Goal: Task Accomplishment & Management: Manage account settings

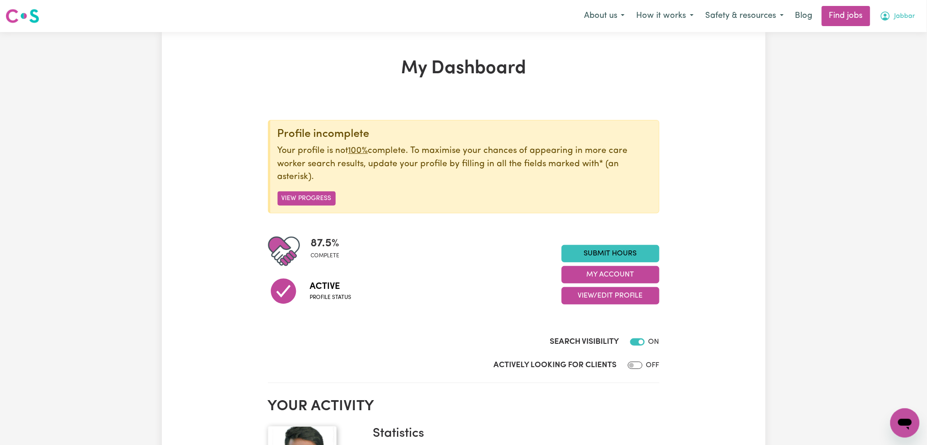
click at [908, 18] on span "Jabbar" at bounding box center [905, 16] width 21 height 10
click at [884, 34] on link "My Account" at bounding box center [885, 35] width 72 height 17
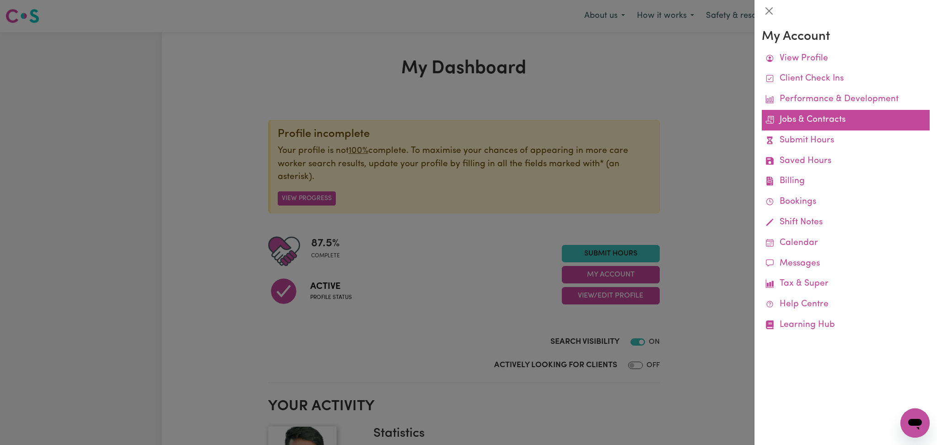
click at [825, 121] on link "Jobs & Contracts" at bounding box center [846, 120] width 168 height 21
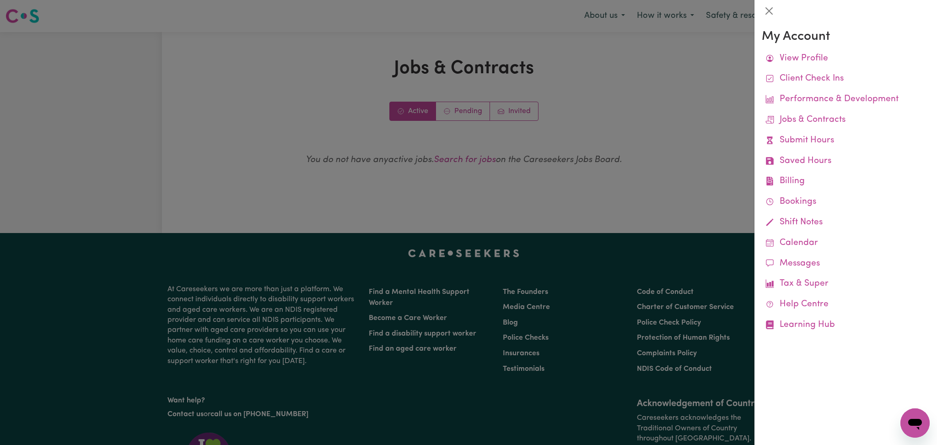
click at [460, 115] on div at bounding box center [468, 222] width 937 height 445
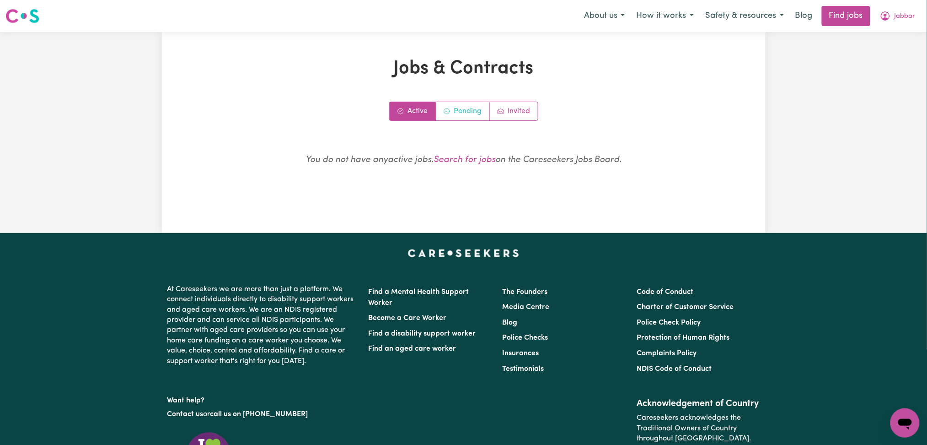
click at [457, 110] on link "Pending" at bounding box center [463, 111] width 54 height 18
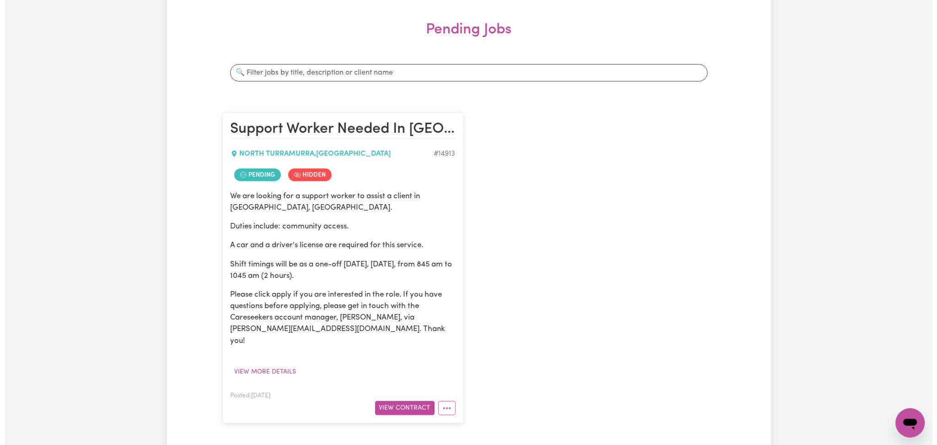
scroll to position [183, 0]
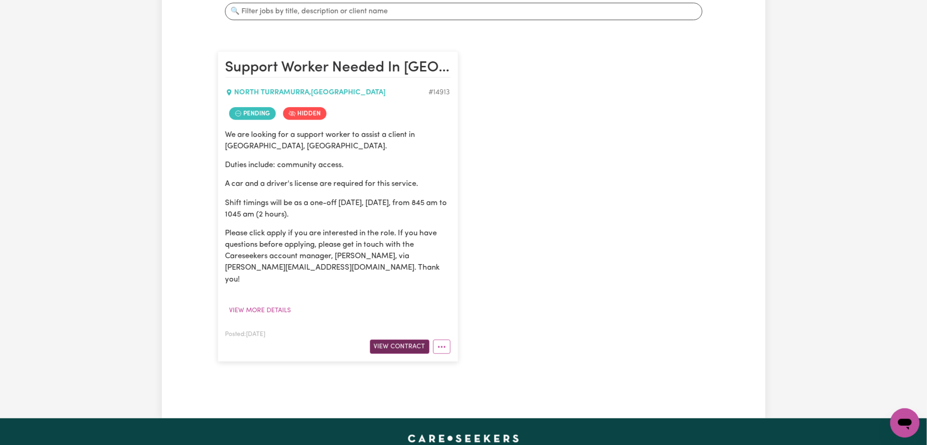
click at [415, 339] on button "View Contract" at bounding box center [399, 346] width 59 height 14
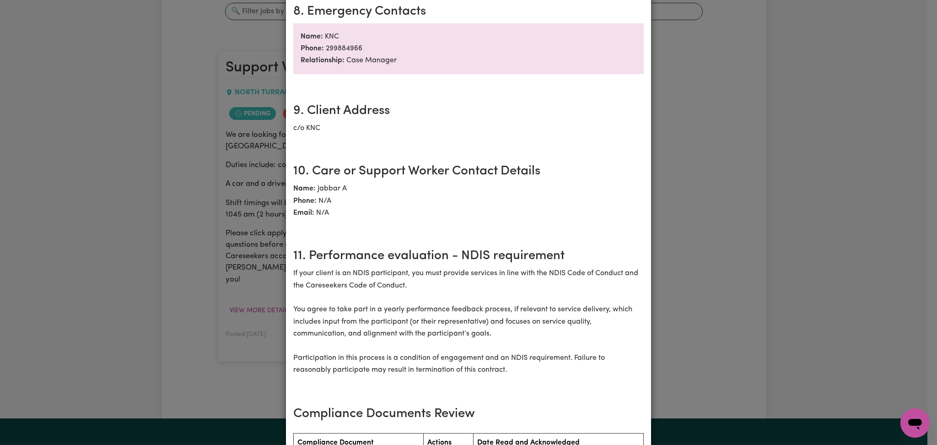
scroll to position [610, 0]
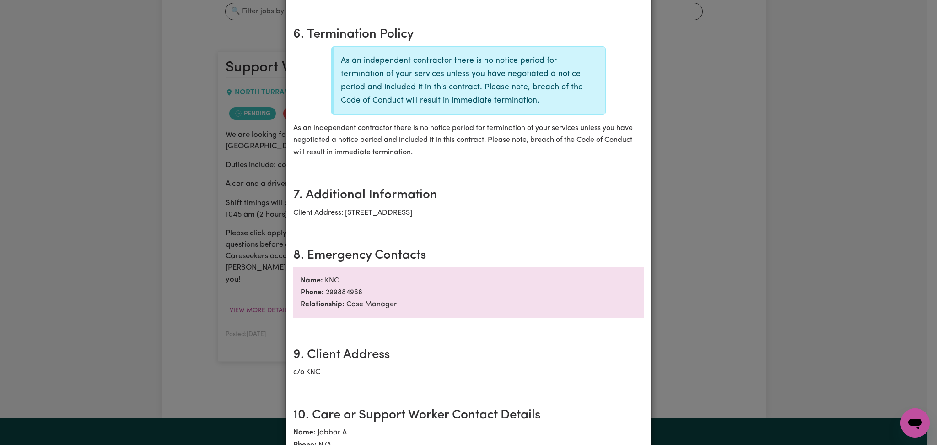
click at [133, 240] on div "Support Worker Needed In [GEOGRAPHIC_DATA], [GEOGRAPHIC_DATA] Contract terms Re…" at bounding box center [468, 222] width 937 height 445
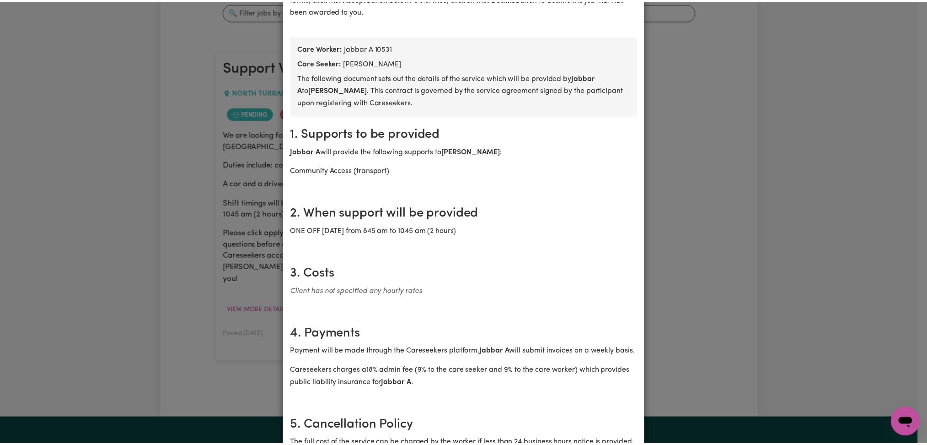
scroll to position [0, 0]
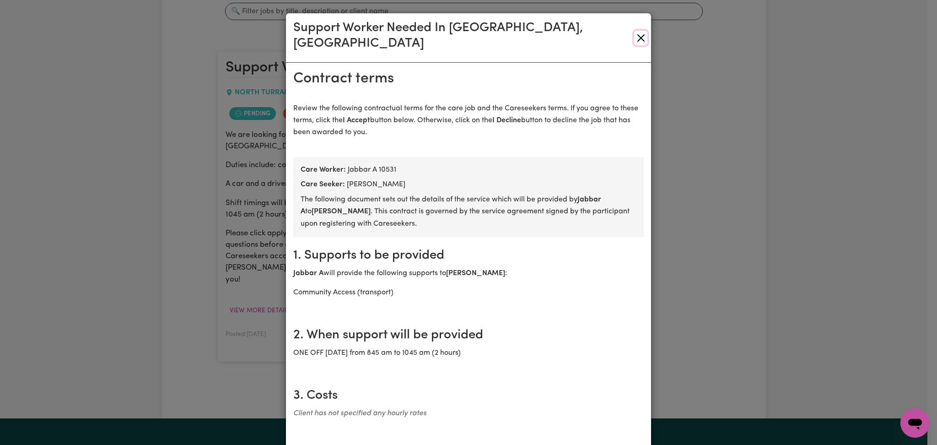
click at [635, 31] on button "Close" at bounding box center [640, 38] width 13 height 15
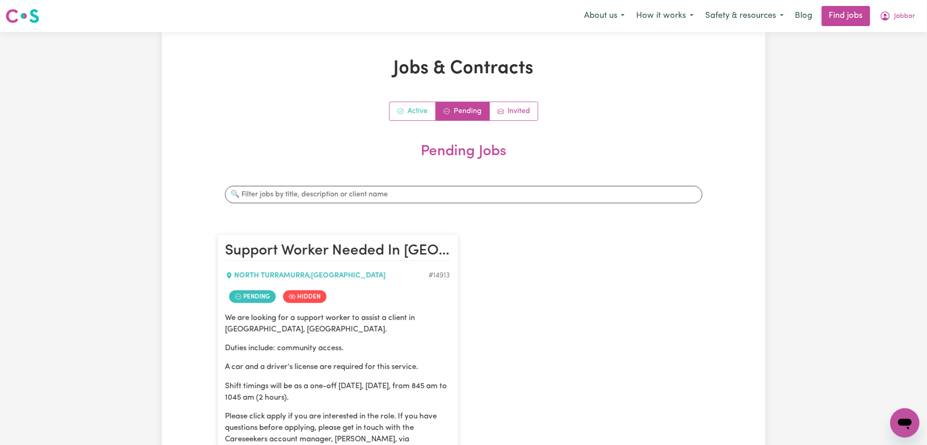
drag, startPoint x: 409, startPoint y: 106, endPoint x: 417, endPoint y: 109, distance: 9.0
click at [410, 106] on link "Active" at bounding box center [413, 111] width 46 height 18
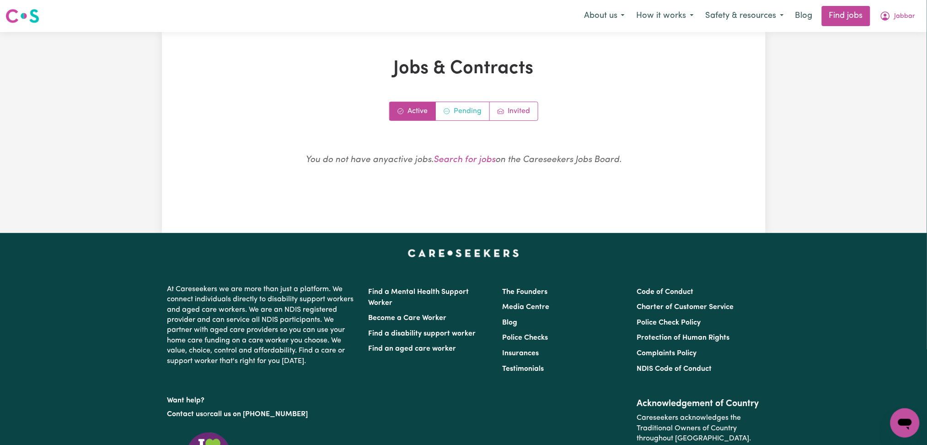
click at [452, 111] on link "Pending" at bounding box center [463, 111] width 54 height 18
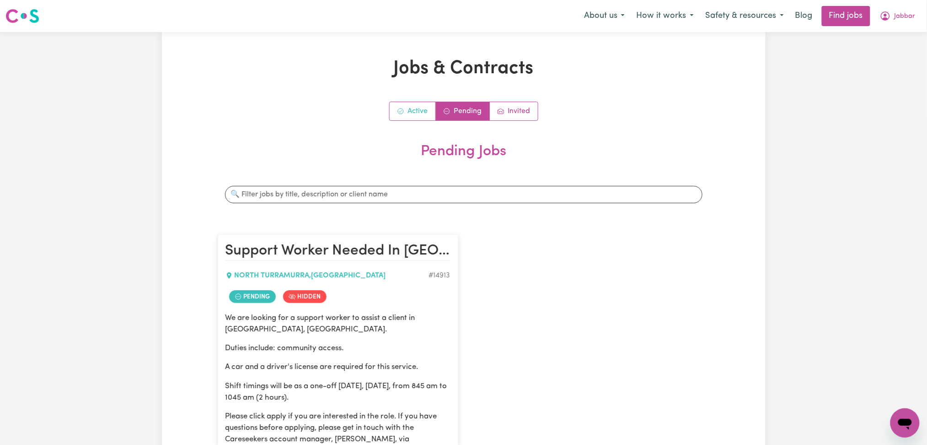
drag, startPoint x: 406, startPoint y: 95, endPoint x: 405, endPoint y: 103, distance: 7.8
click at [406, 97] on div "Jobs & Contracts Active Pending Invited Pending Jobs Search jobs Support Worker…" at bounding box center [463, 317] width 503 height 518
click at [405, 111] on link "Active" at bounding box center [413, 111] width 46 height 18
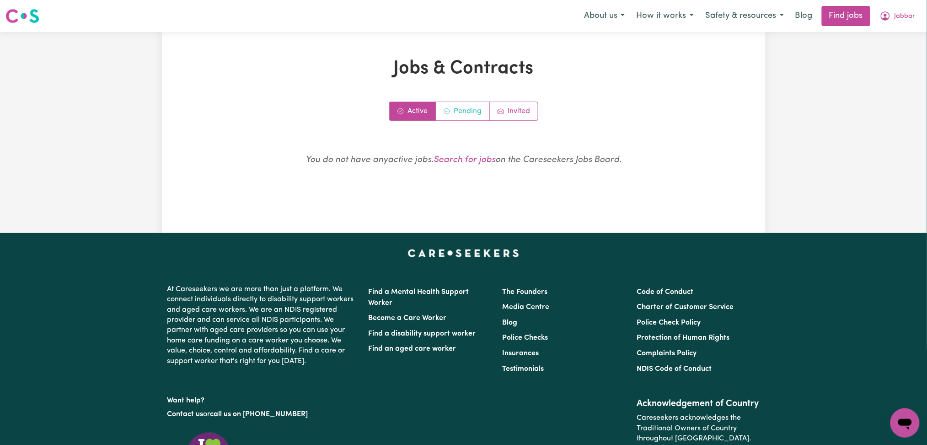
click at [466, 115] on link "Pending" at bounding box center [463, 111] width 54 height 18
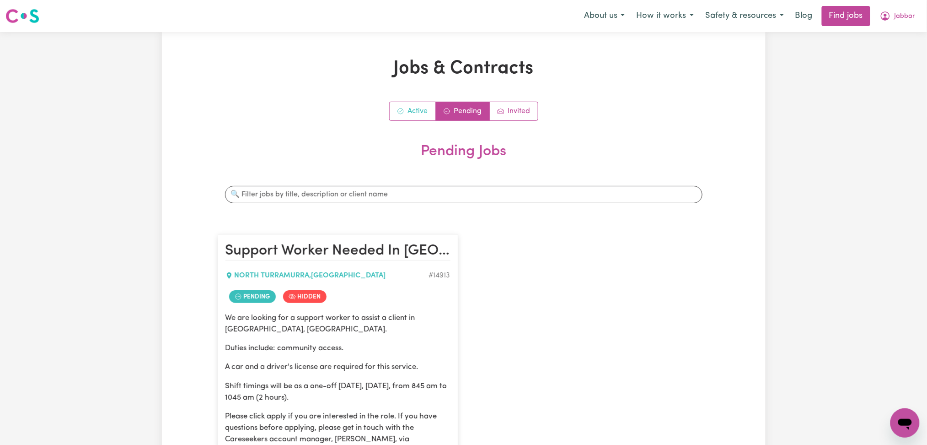
click at [405, 112] on link "Active" at bounding box center [413, 111] width 46 height 18
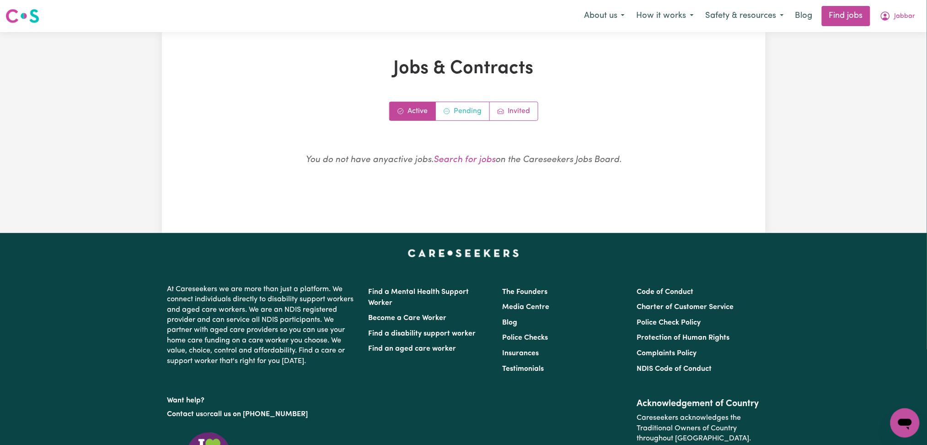
click at [457, 114] on link "Pending" at bounding box center [463, 111] width 54 height 18
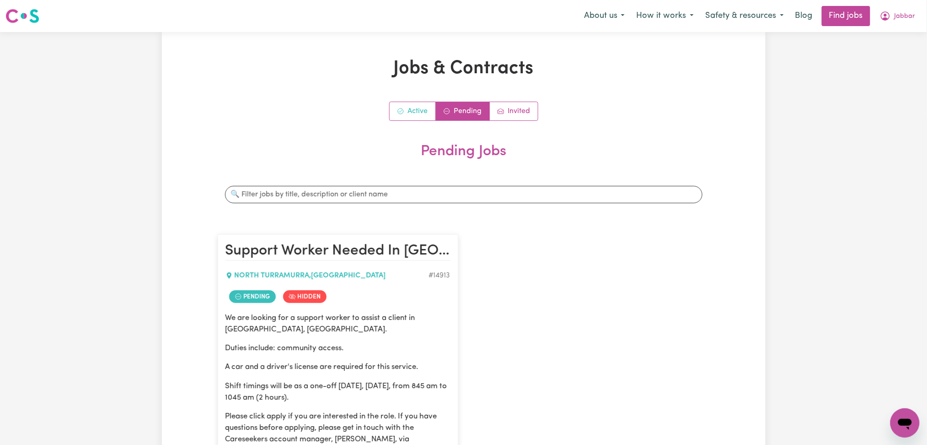
click at [411, 106] on link "Active" at bounding box center [413, 111] width 46 height 18
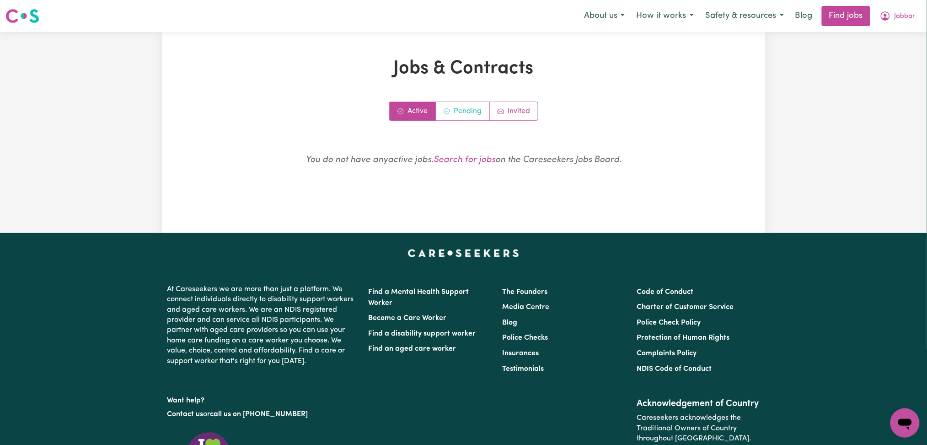
click at [462, 110] on link "Pending" at bounding box center [463, 111] width 54 height 18
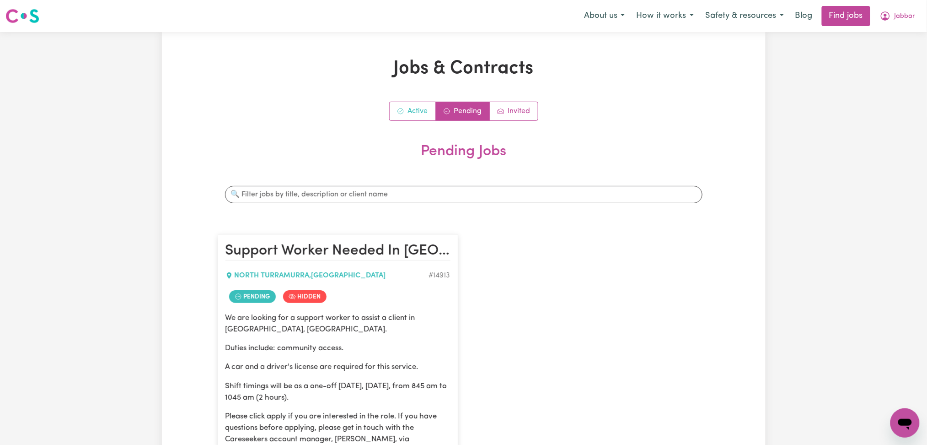
click at [430, 108] on link "Active" at bounding box center [413, 111] width 46 height 18
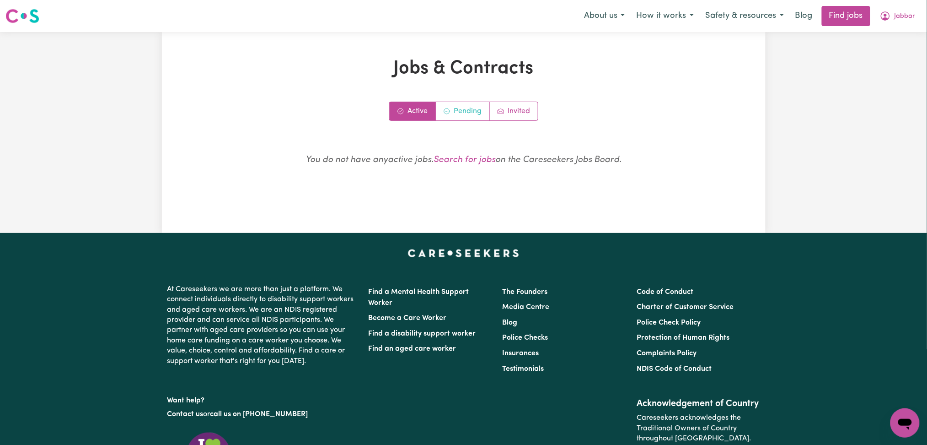
click at [460, 109] on link "Pending" at bounding box center [463, 111] width 54 height 18
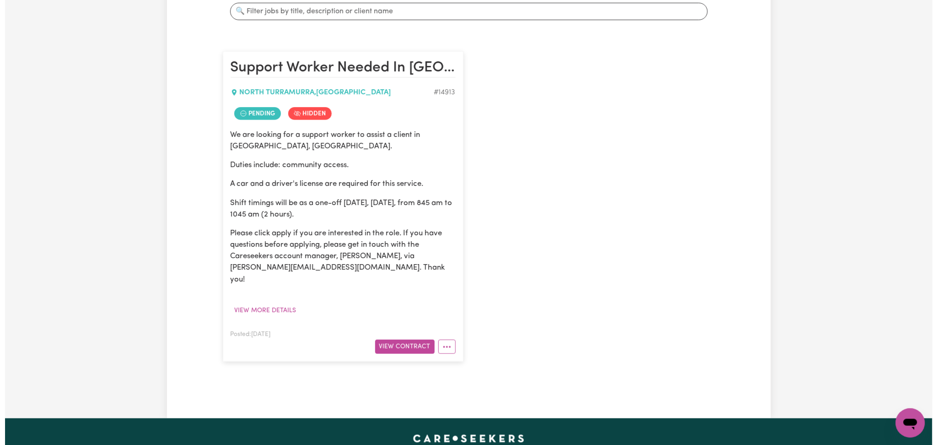
scroll to position [244, 0]
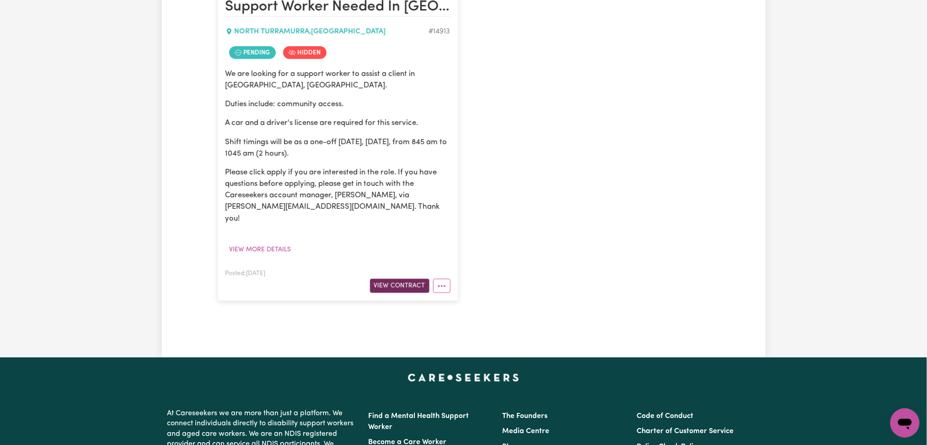
click at [377, 279] on button "View Contract" at bounding box center [399, 286] width 59 height 14
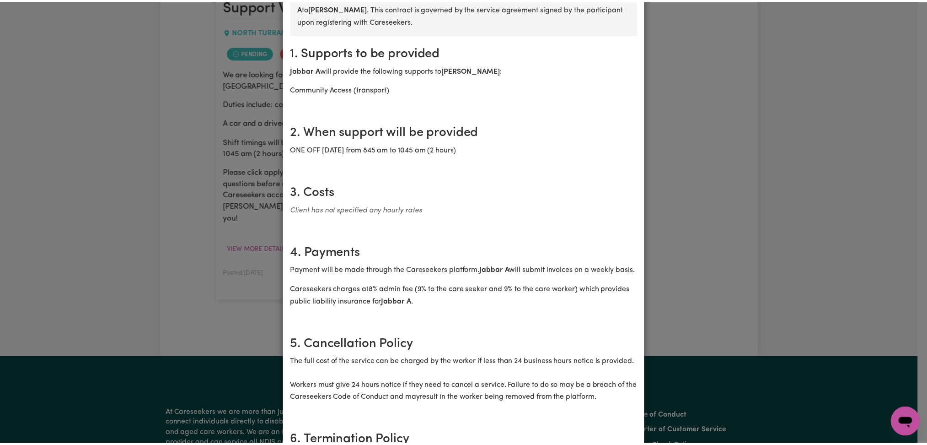
scroll to position [0, 0]
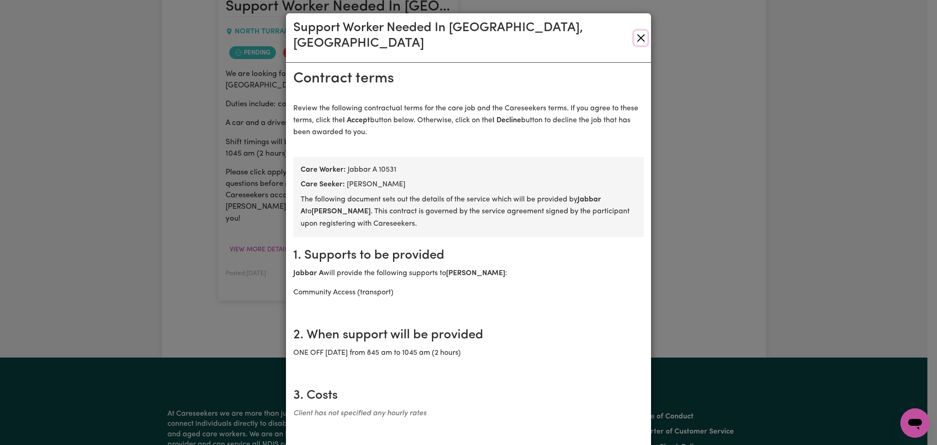
drag, startPoint x: 631, startPoint y: 29, endPoint x: 623, endPoint y: 34, distance: 9.4
click at [634, 31] on button "Close" at bounding box center [640, 38] width 13 height 15
